Goal: Task Accomplishment & Management: Use online tool/utility

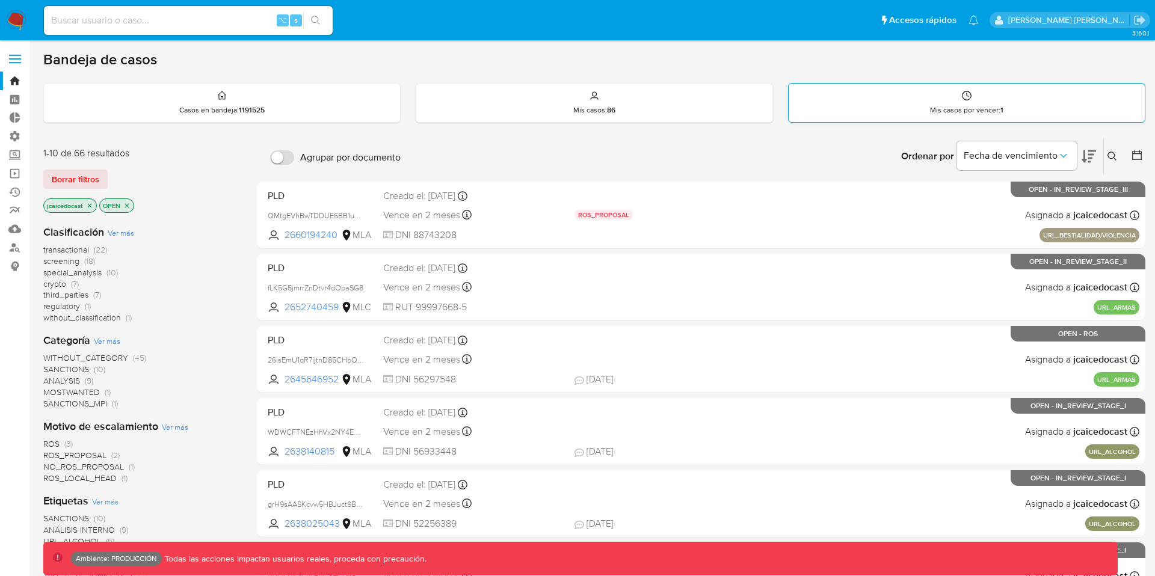
click at [928, 113] on div "Mis casos por vencer : 1" at bounding box center [966, 103] width 356 height 38
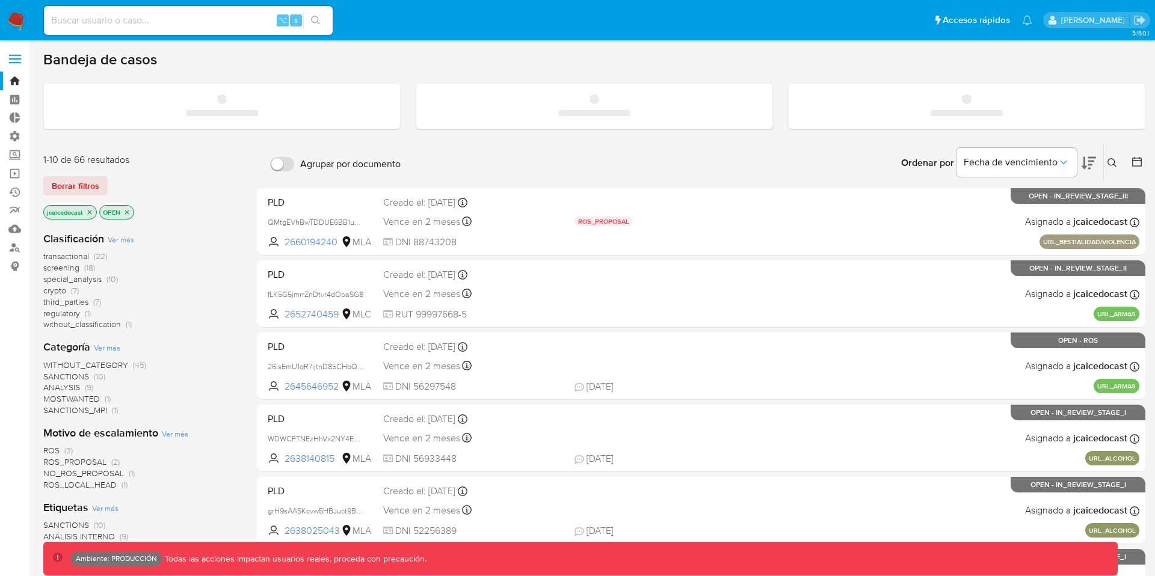
click at [13, 58] on span at bounding box center [15, 59] width 12 height 2
click at [0, 0] on input "checkbox" at bounding box center [0, 0] width 0 height 0
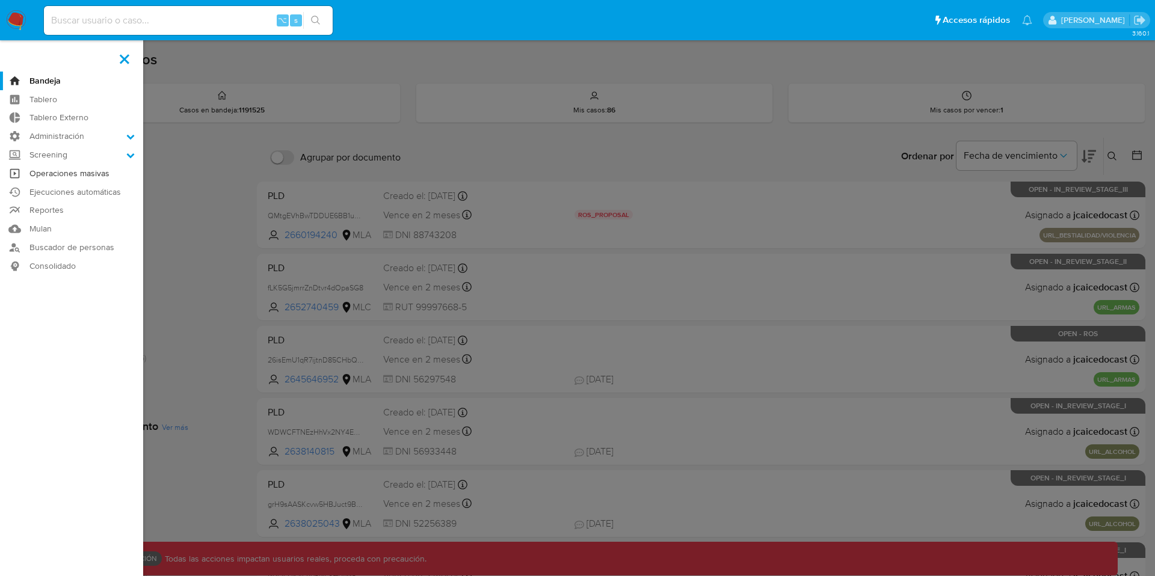
click at [44, 173] on link "Operaciones masivas" at bounding box center [71, 173] width 143 height 19
